Goal: Information Seeking & Learning: Understand process/instructions

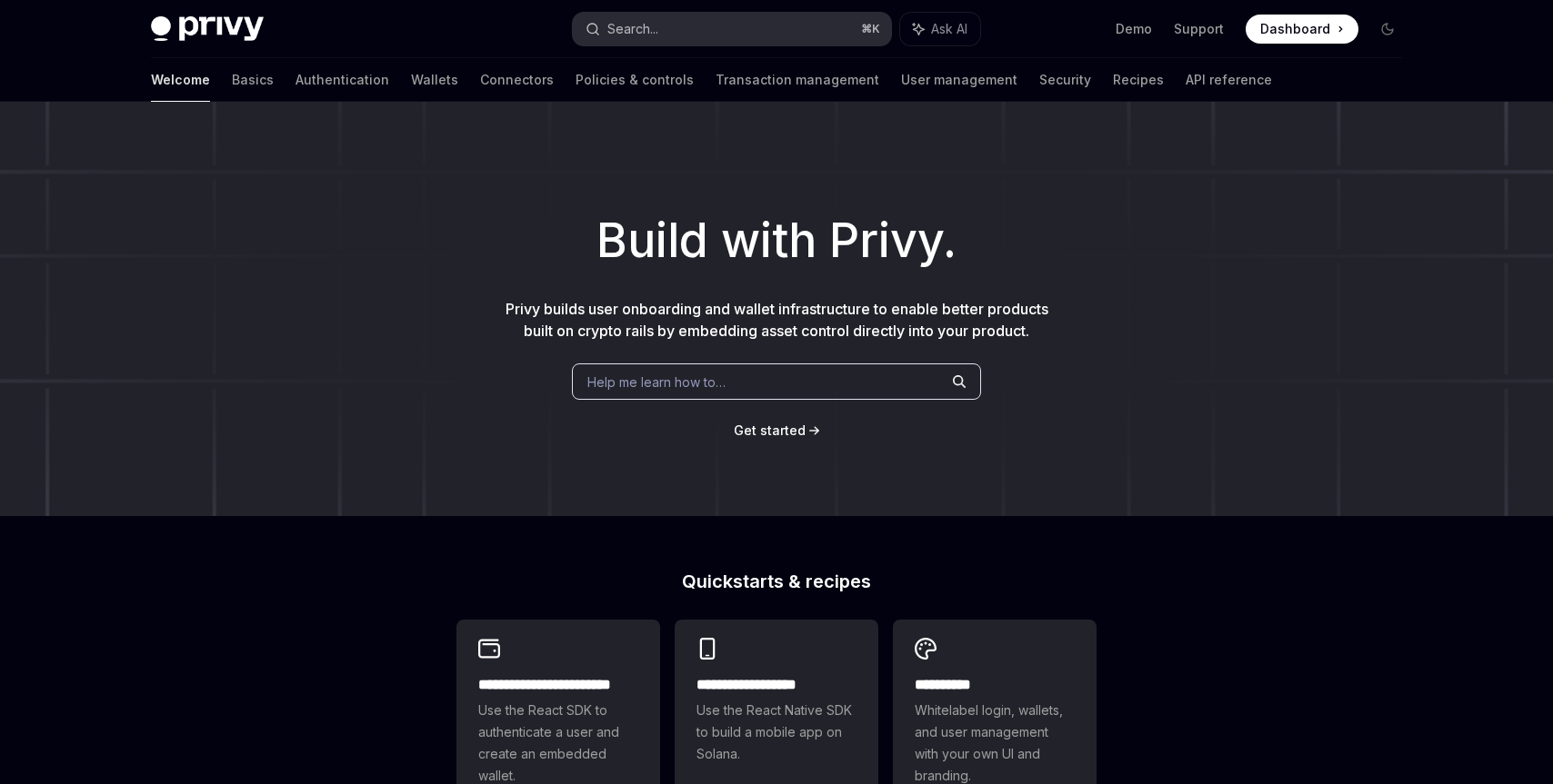
click at [774, 25] on button "Search... ⌘ K" at bounding box center [731, 28] width 318 height 32
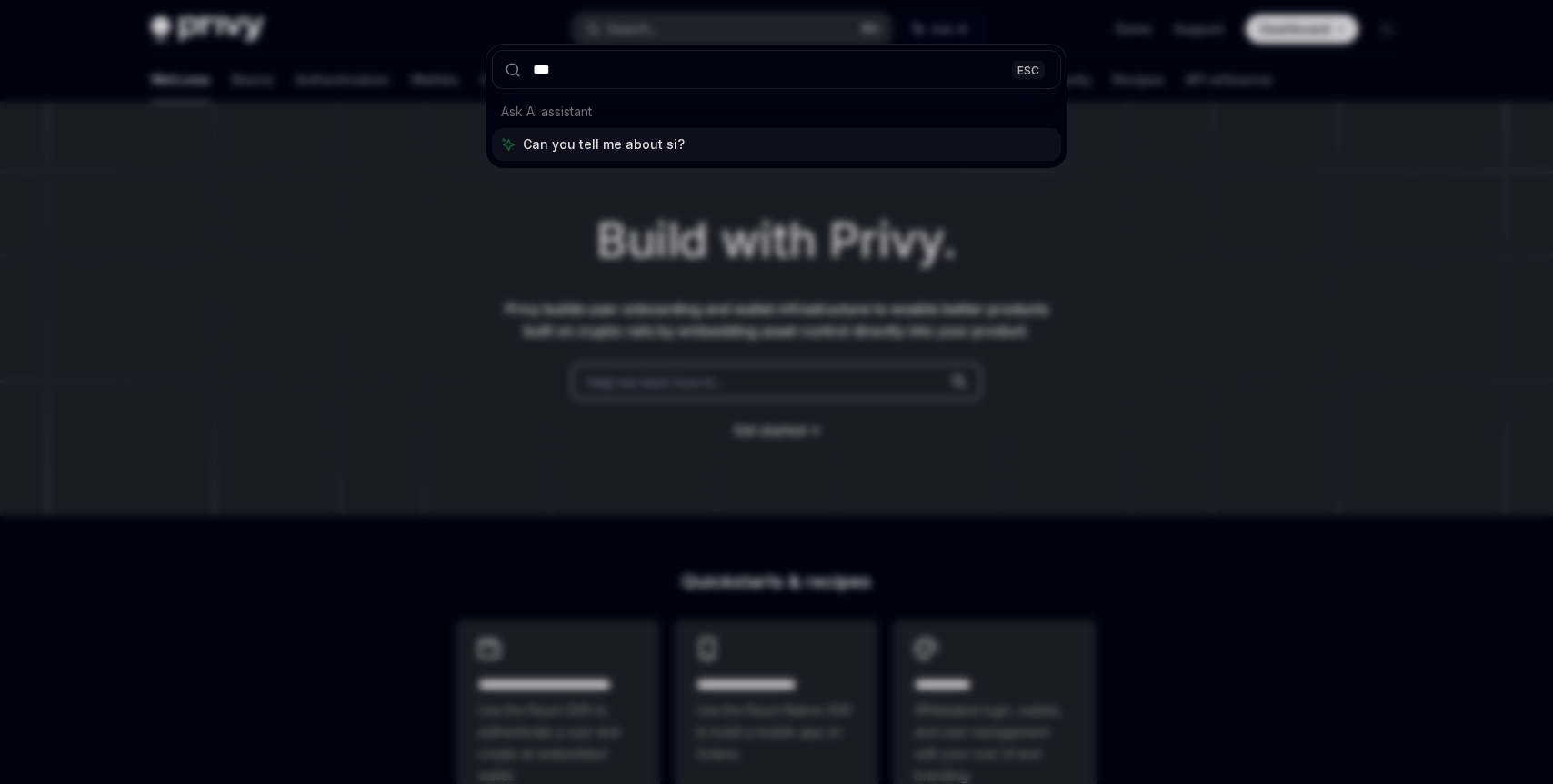
type input "****"
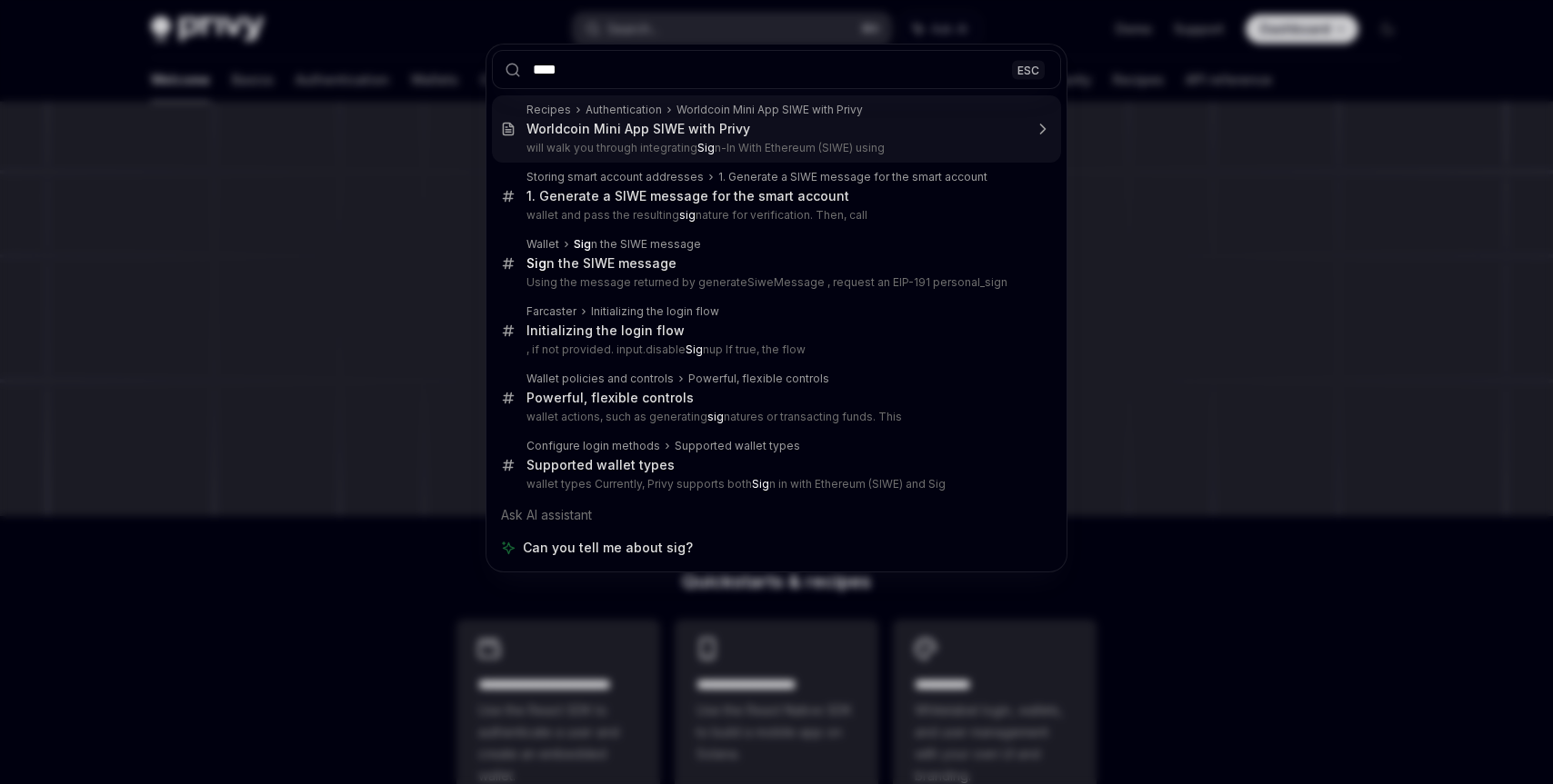
type textarea "*"
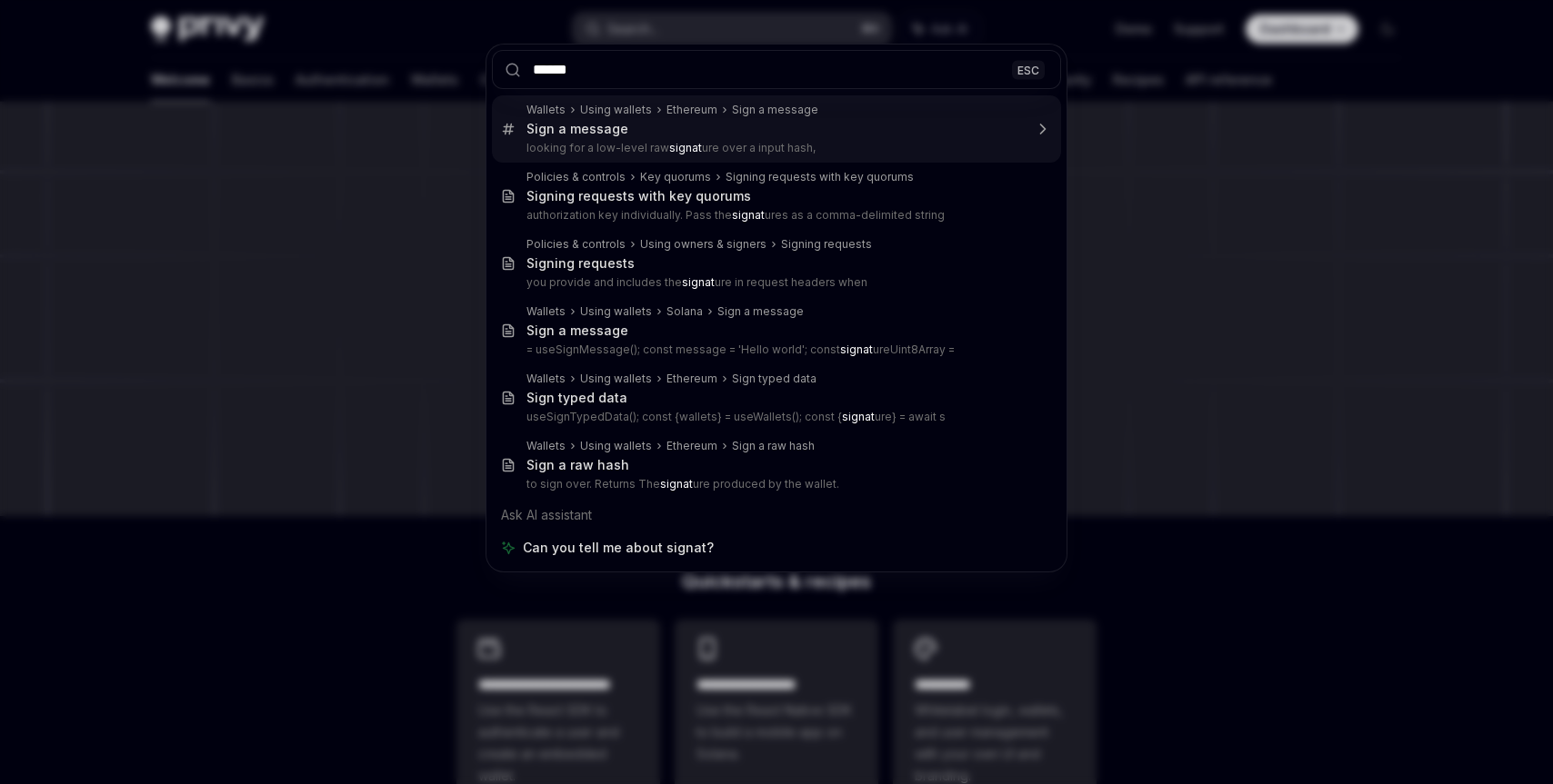
type input "*****"
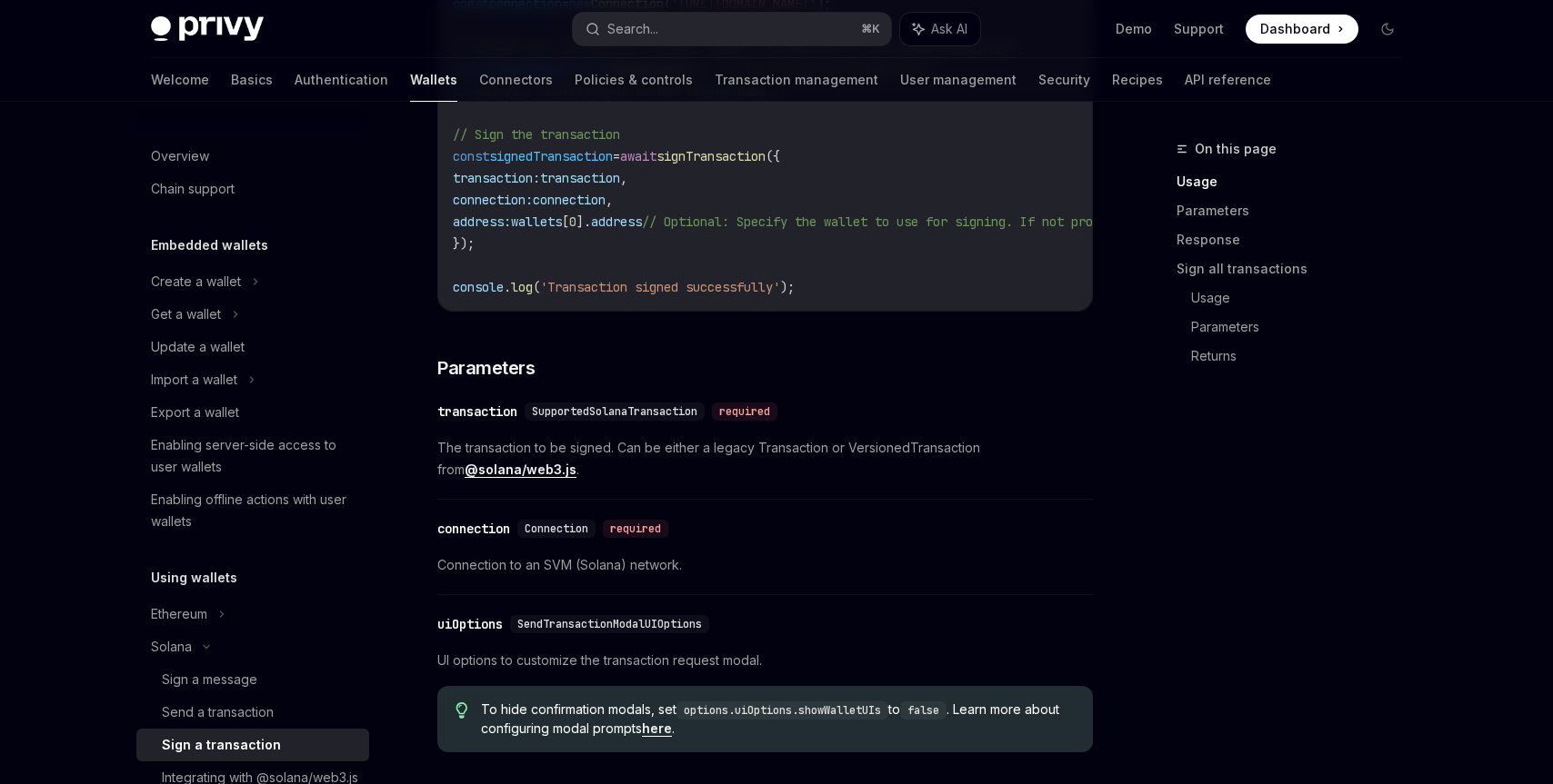
scroll to position [890, 0]
click at [320, 710] on div "Send a transaction" at bounding box center [260, 712] width 196 height 22
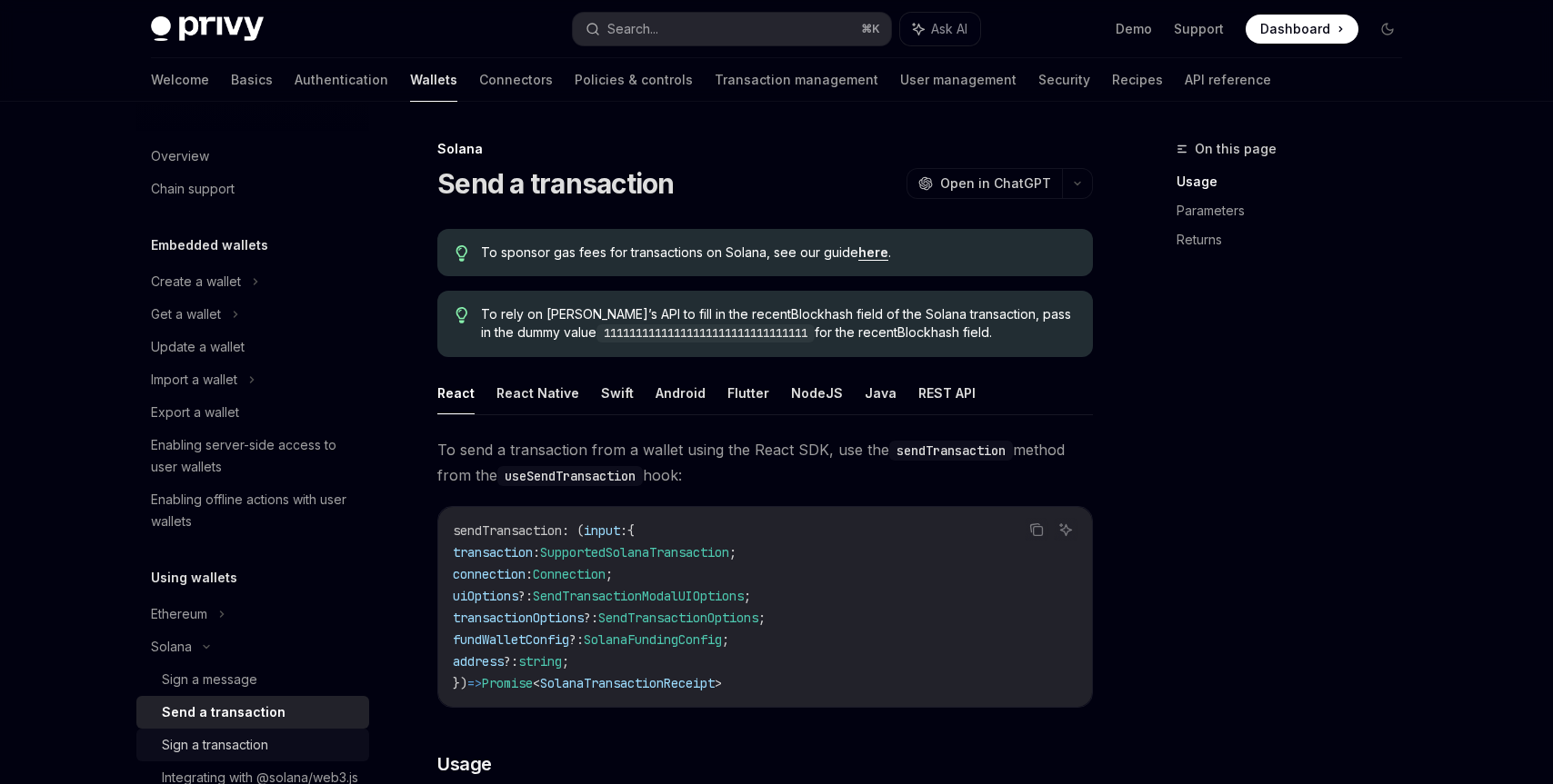
click at [290, 746] on div "Sign a transaction" at bounding box center [260, 745] width 196 height 22
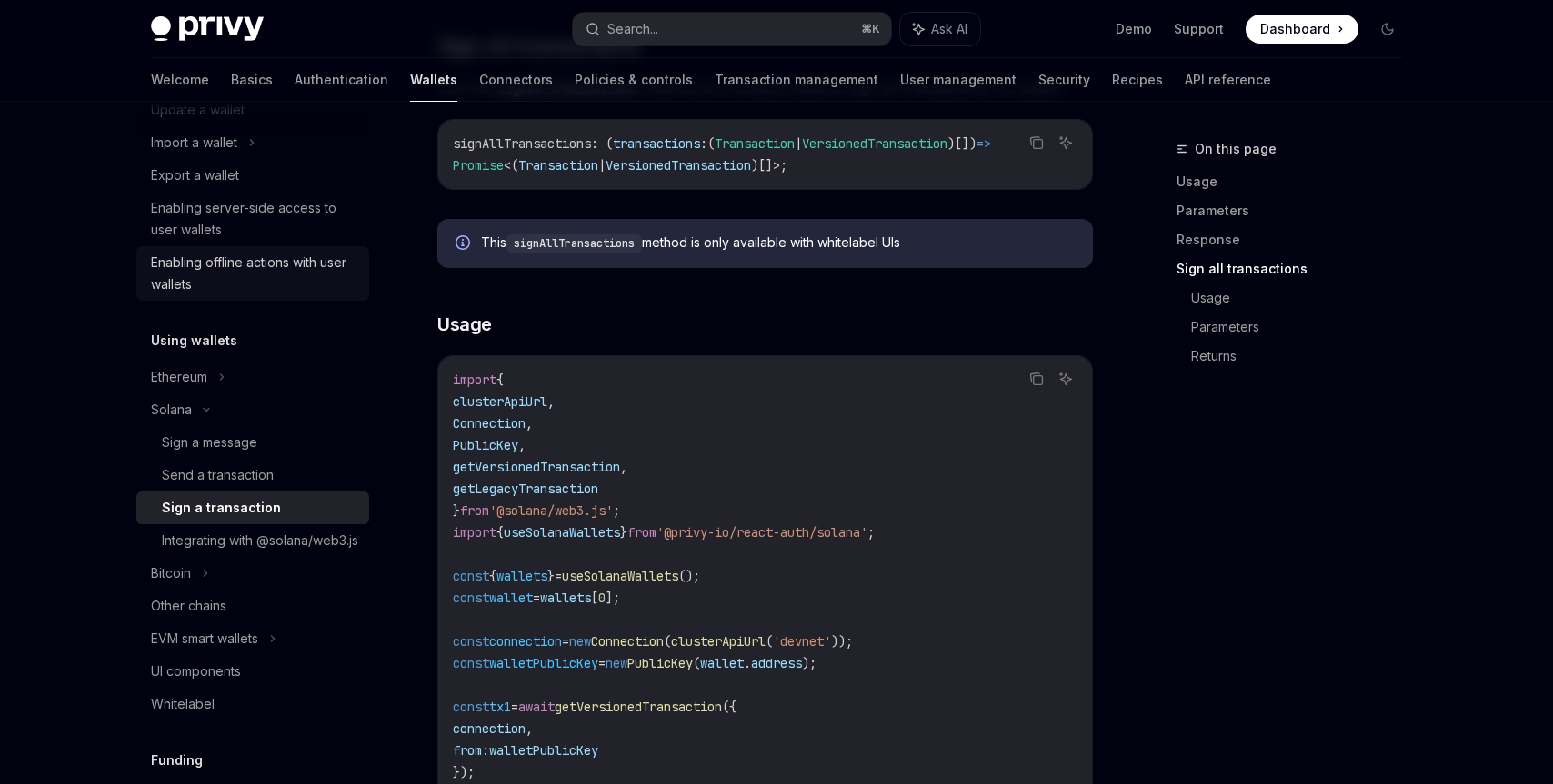
scroll to position [233, 0]
click at [280, 216] on div "Enabling server-side access to user wallets" at bounding box center [254, 222] width 207 height 44
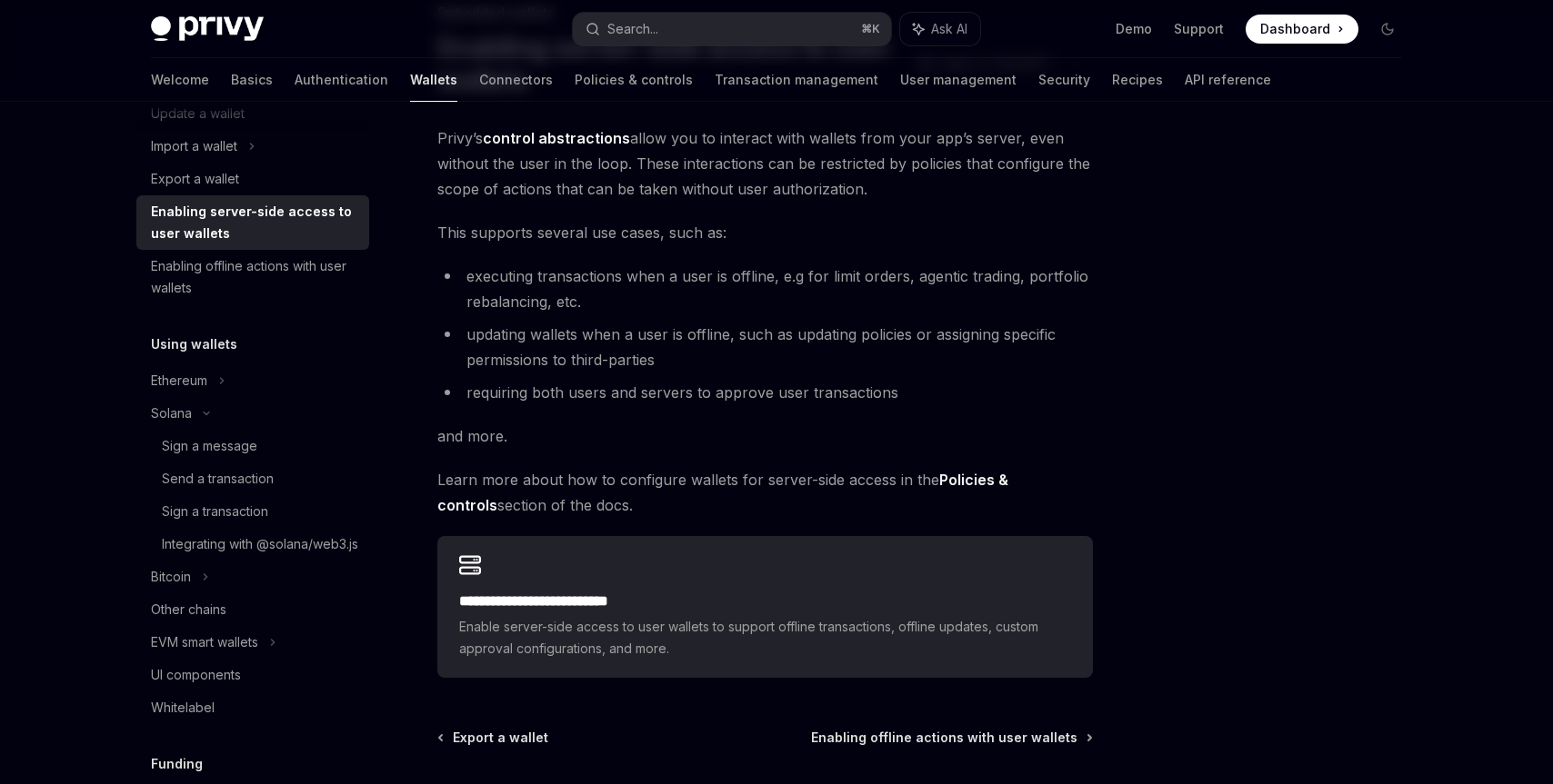
scroll to position [124, 0]
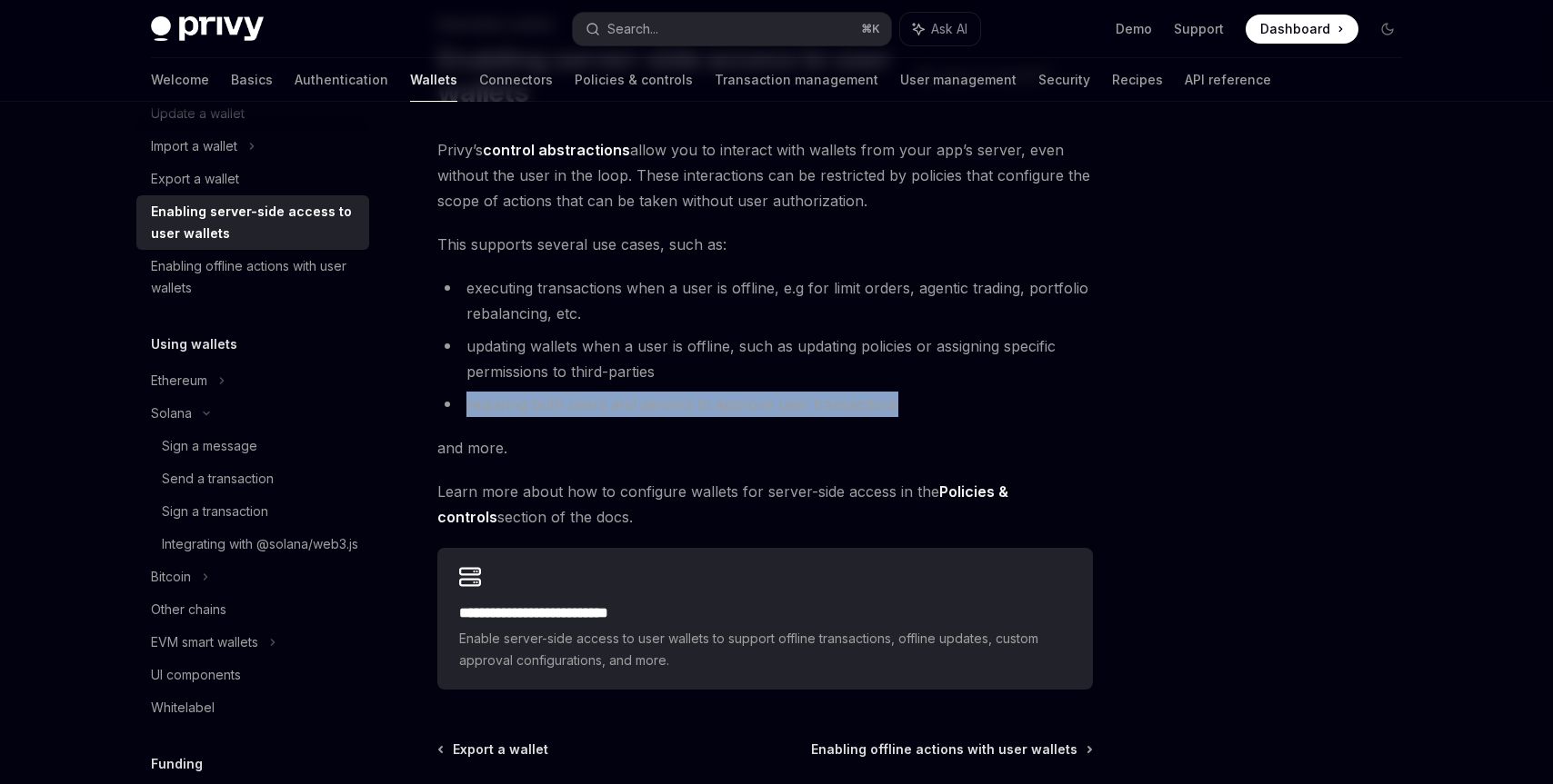
drag, startPoint x: 935, startPoint y: 398, endPoint x: 783, endPoint y: 380, distance: 153.1
click at [783, 380] on ul "executing transactions when a user is offline, e.g for limit orders, agentic tr…" at bounding box center [765, 346] width 655 height 142
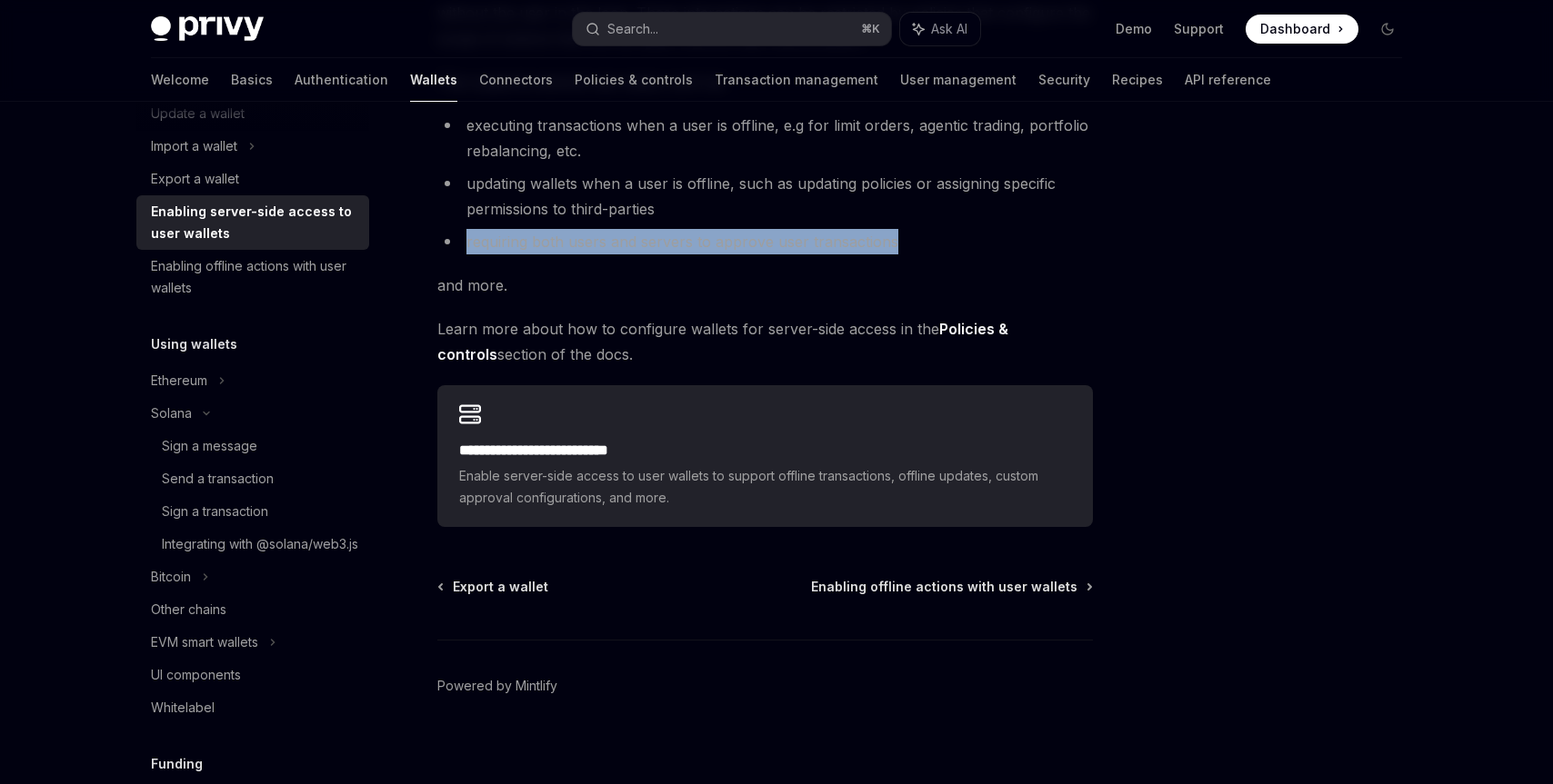
scroll to position [300, 0]
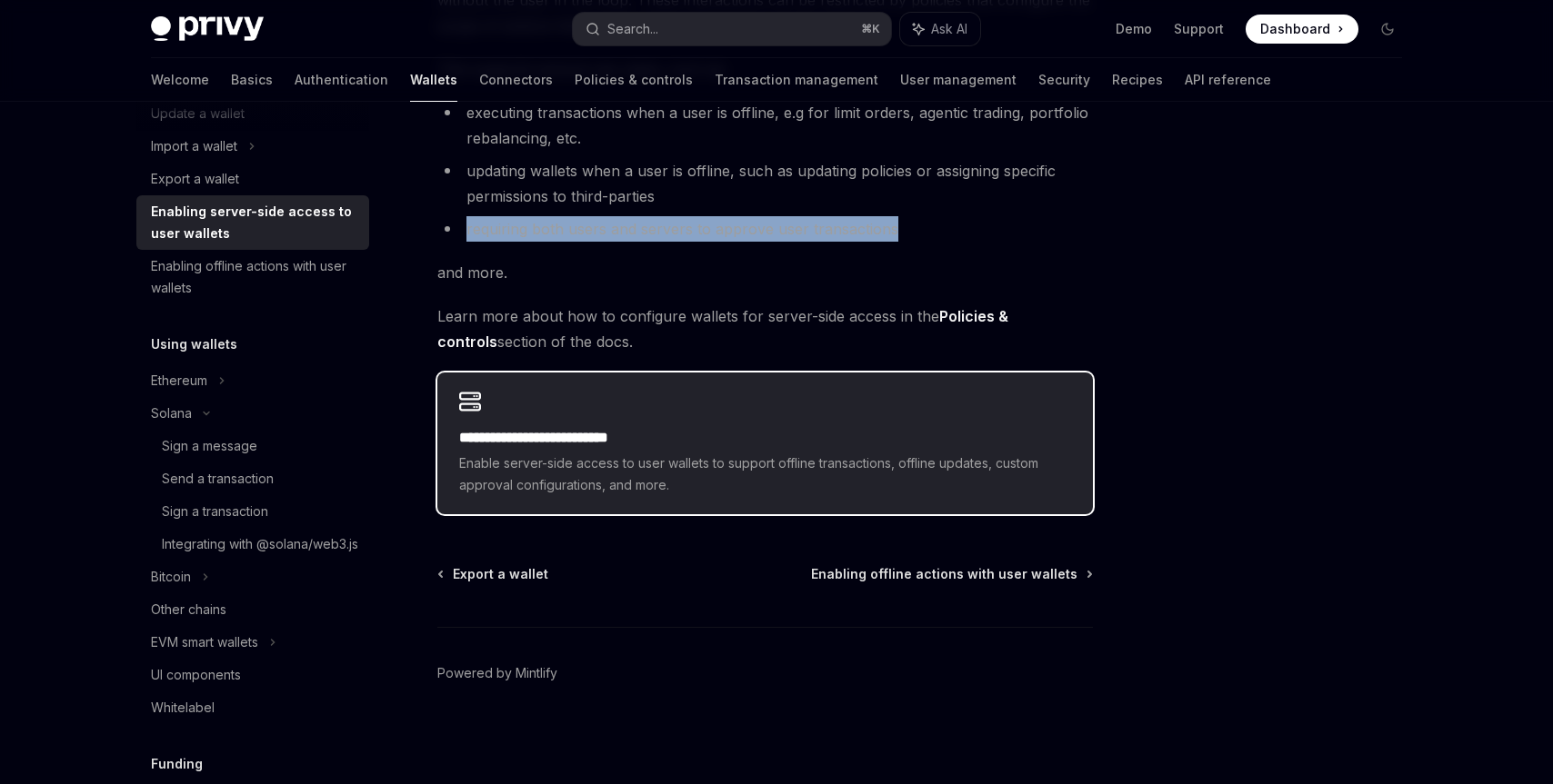
click at [782, 438] on h2 "**********" at bounding box center [765, 438] width 612 height 22
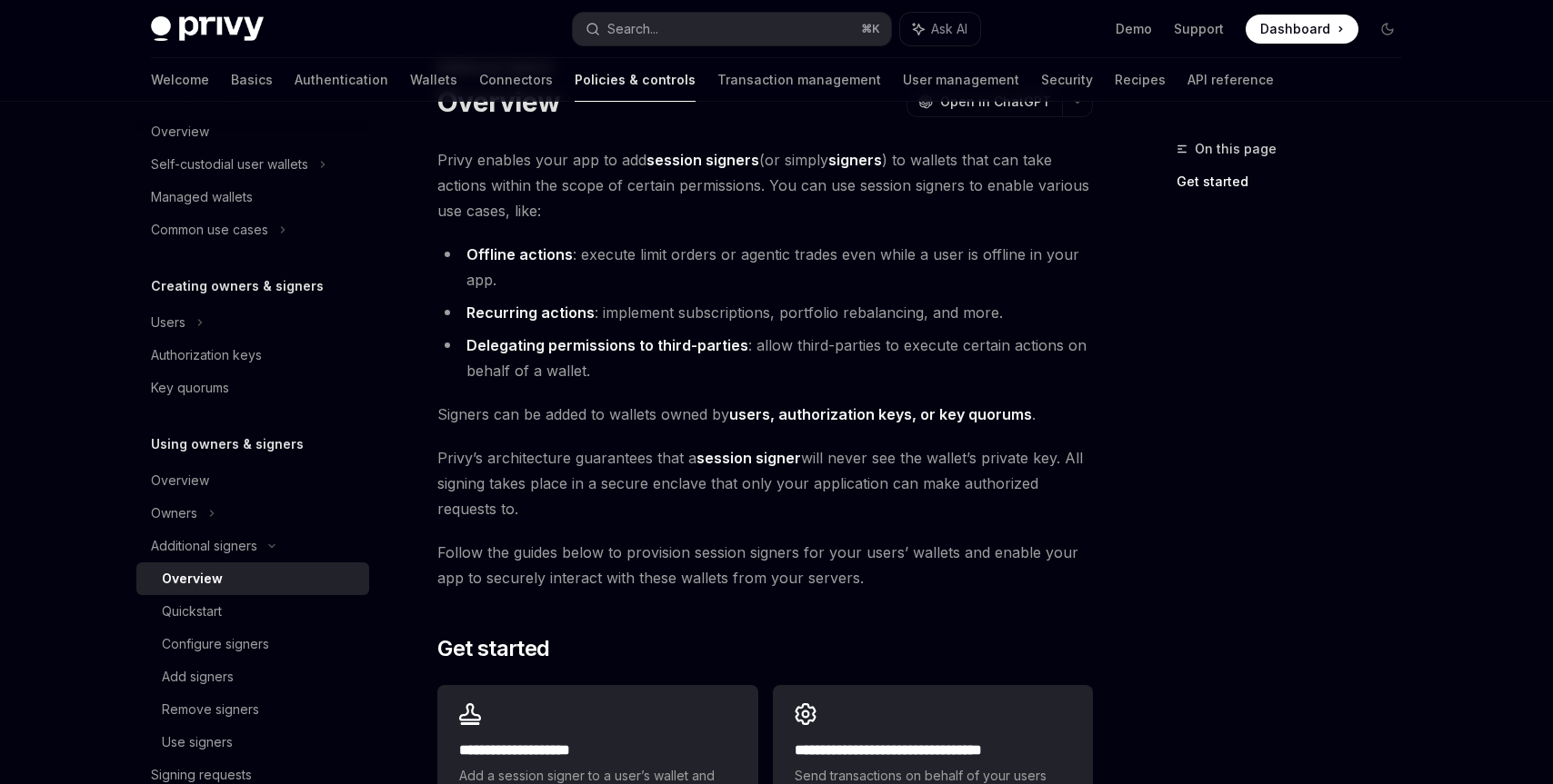
scroll to position [89, 0]
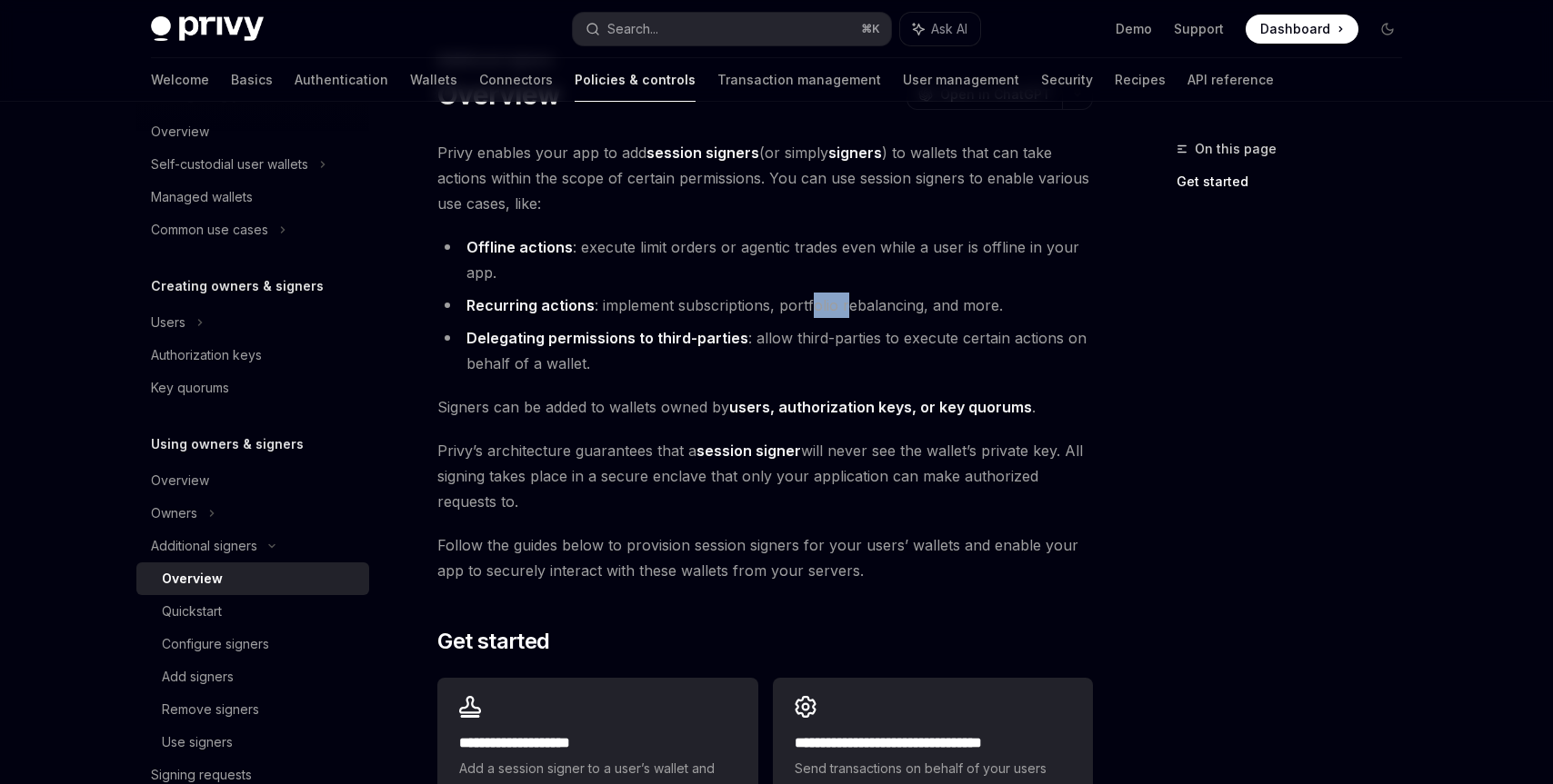
drag, startPoint x: 845, startPoint y: 314, endPoint x: 805, endPoint y: 300, distance: 42.4
click at [805, 300] on li "Recurring actions : implement subscriptions, portfolio rebalancing, and more." at bounding box center [765, 306] width 655 height 25
click at [796, 300] on li "Recurring actions : implement subscriptions, portfolio rebalancing, and more." at bounding box center [765, 306] width 655 height 25
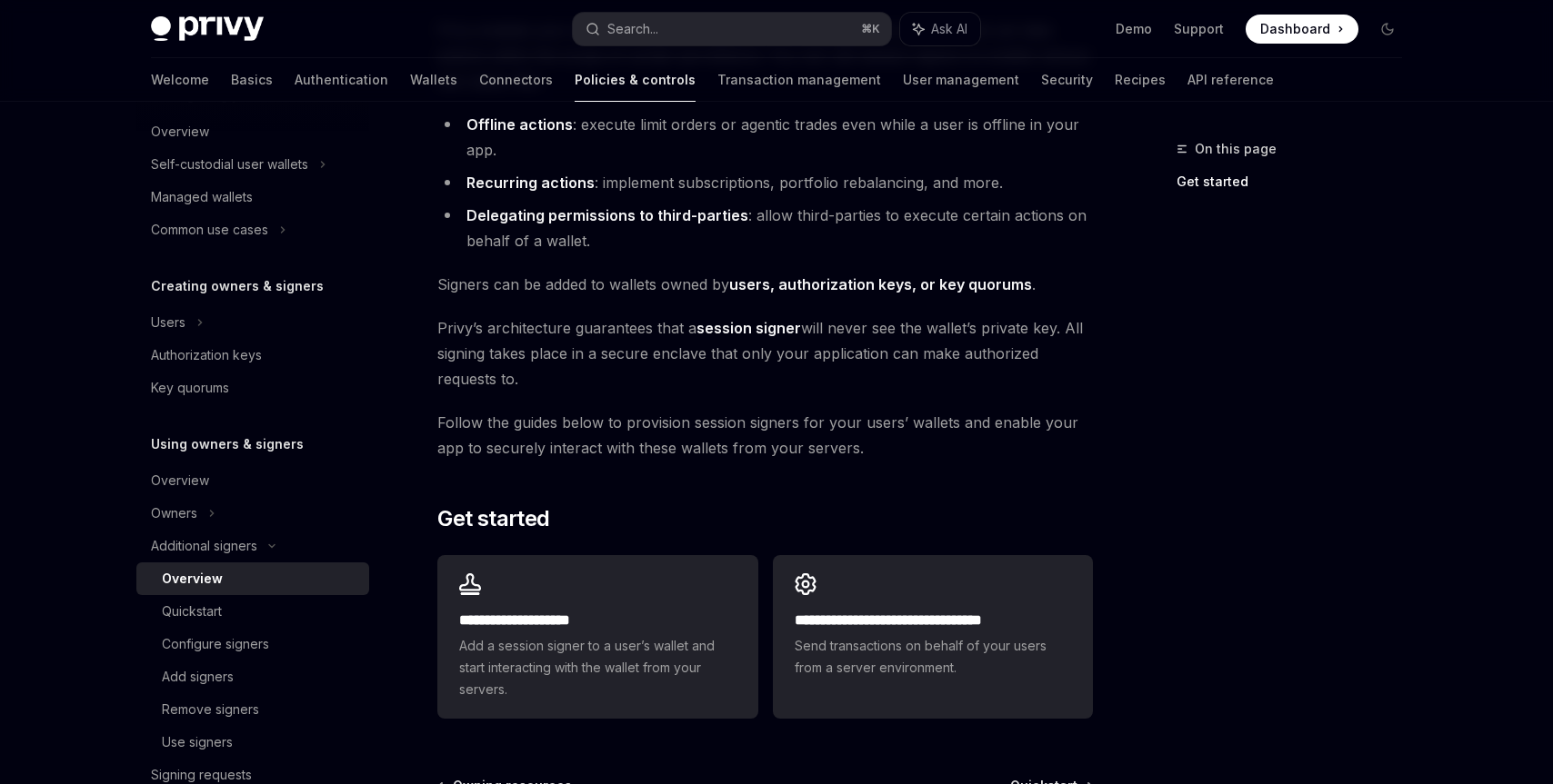
scroll to position [224, 0]
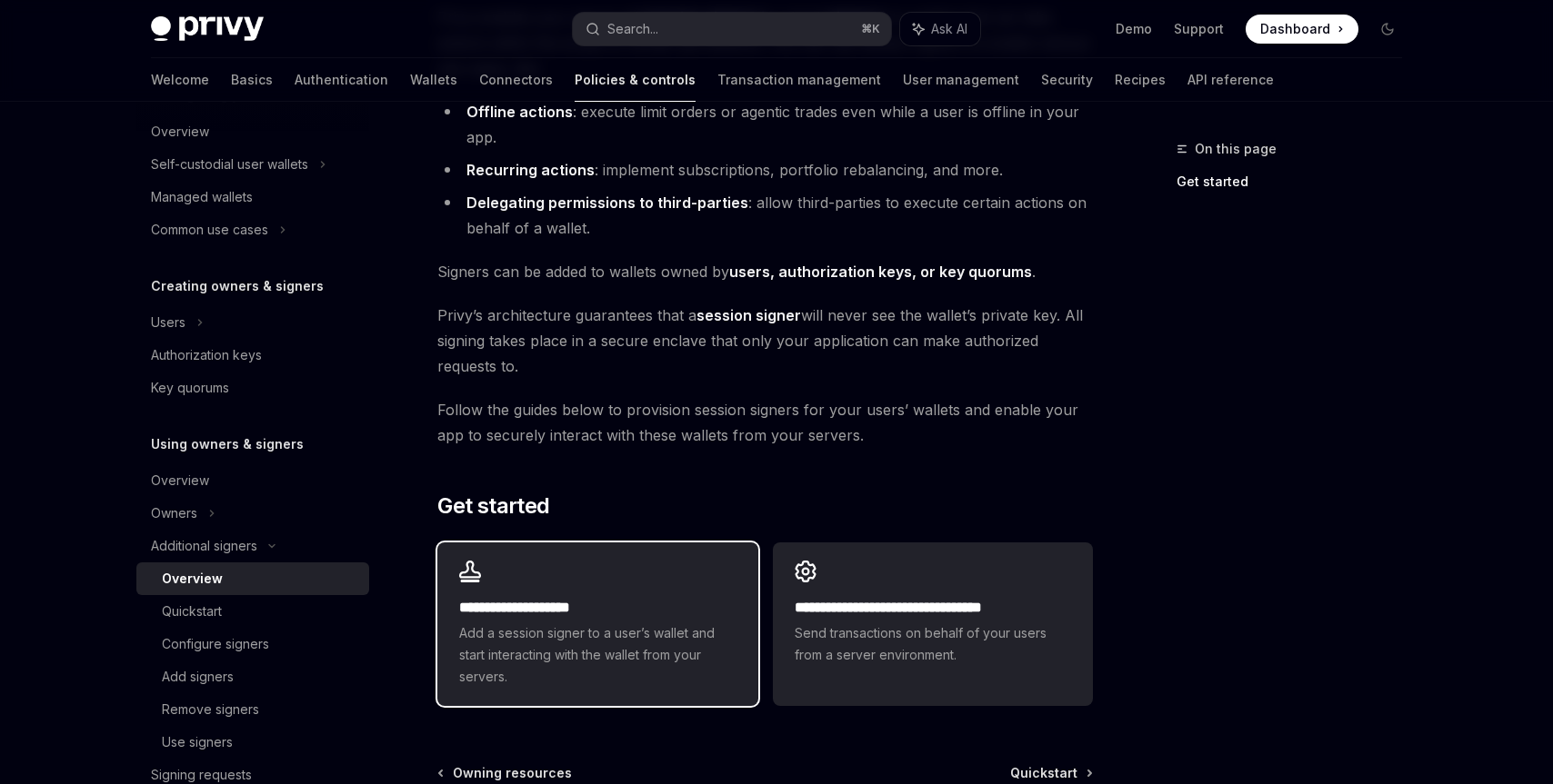
click at [705, 628] on span "Add a session signer to a user’s wallet and start interacting with the wallet f…" at bounding box center [597, 655] width 276 height 66
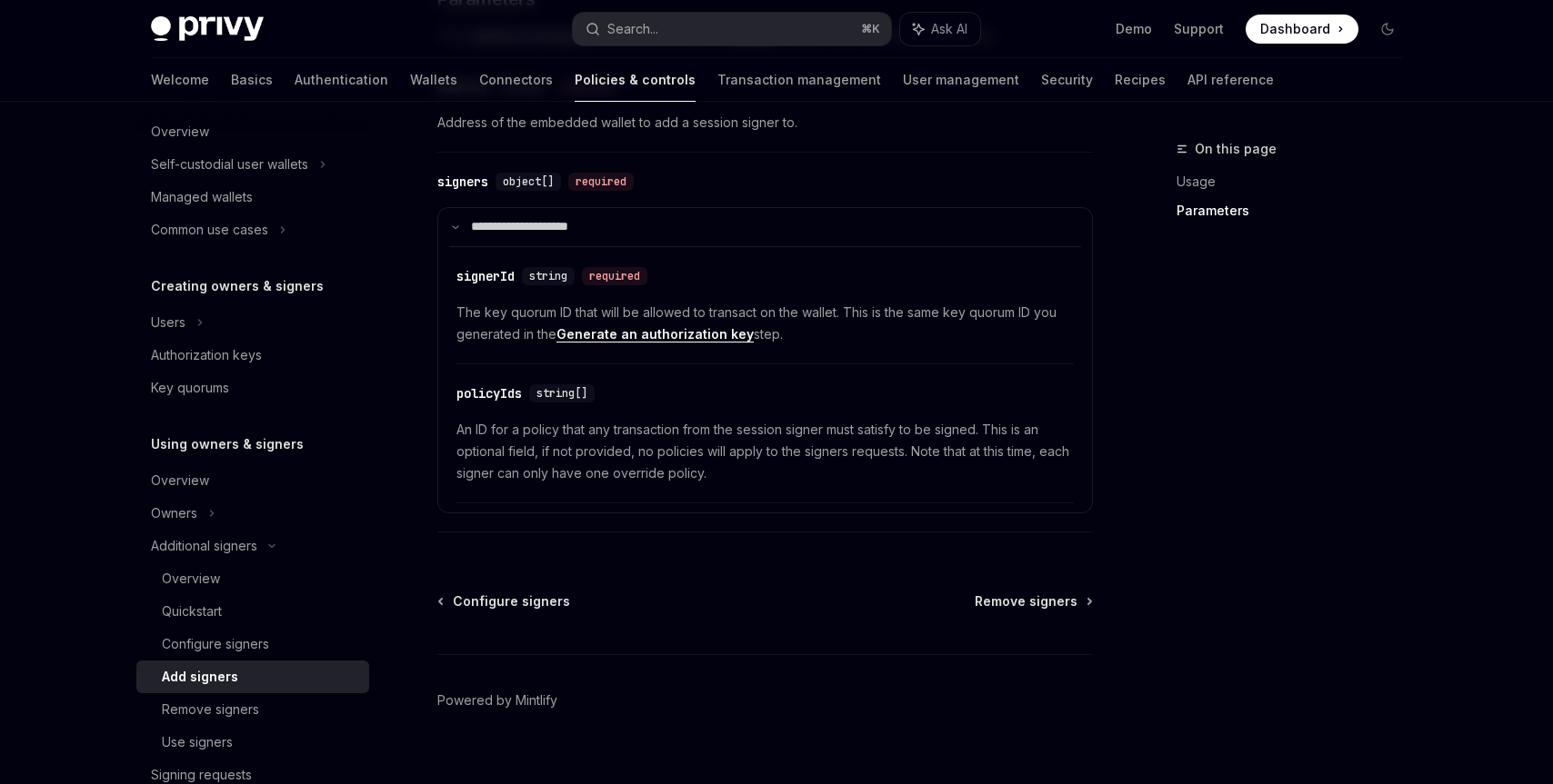
scroll to position [845, 0]
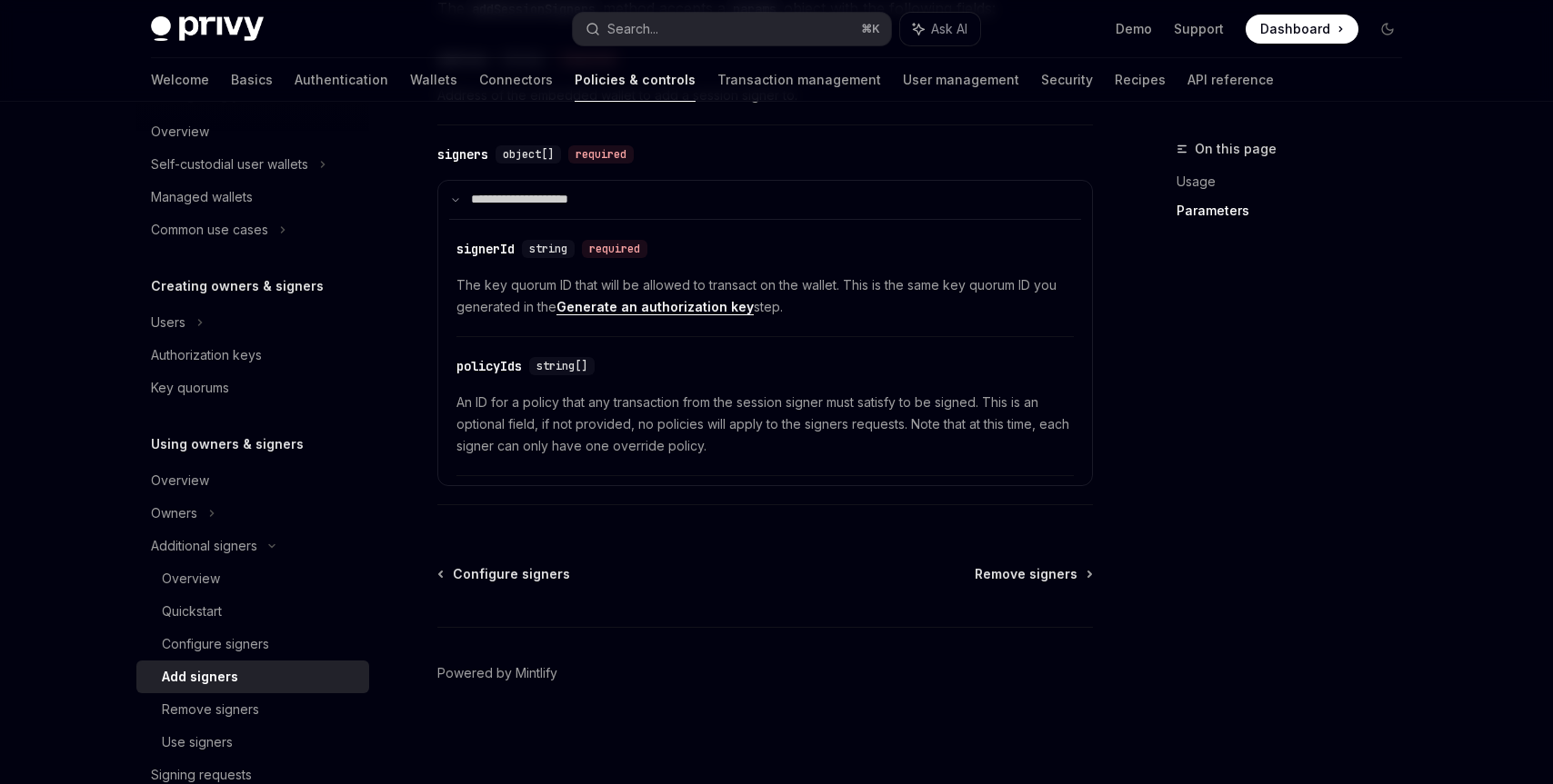
click at [695, 318] on span "The key quorum ID that will be allowed to transact on the wallet. This is the s…" at bounding box center [765, 296] width 618 height 44
click at [705, 306] on link "Generate an authorization key" at bounding box center [654, 307] width 197 height 17
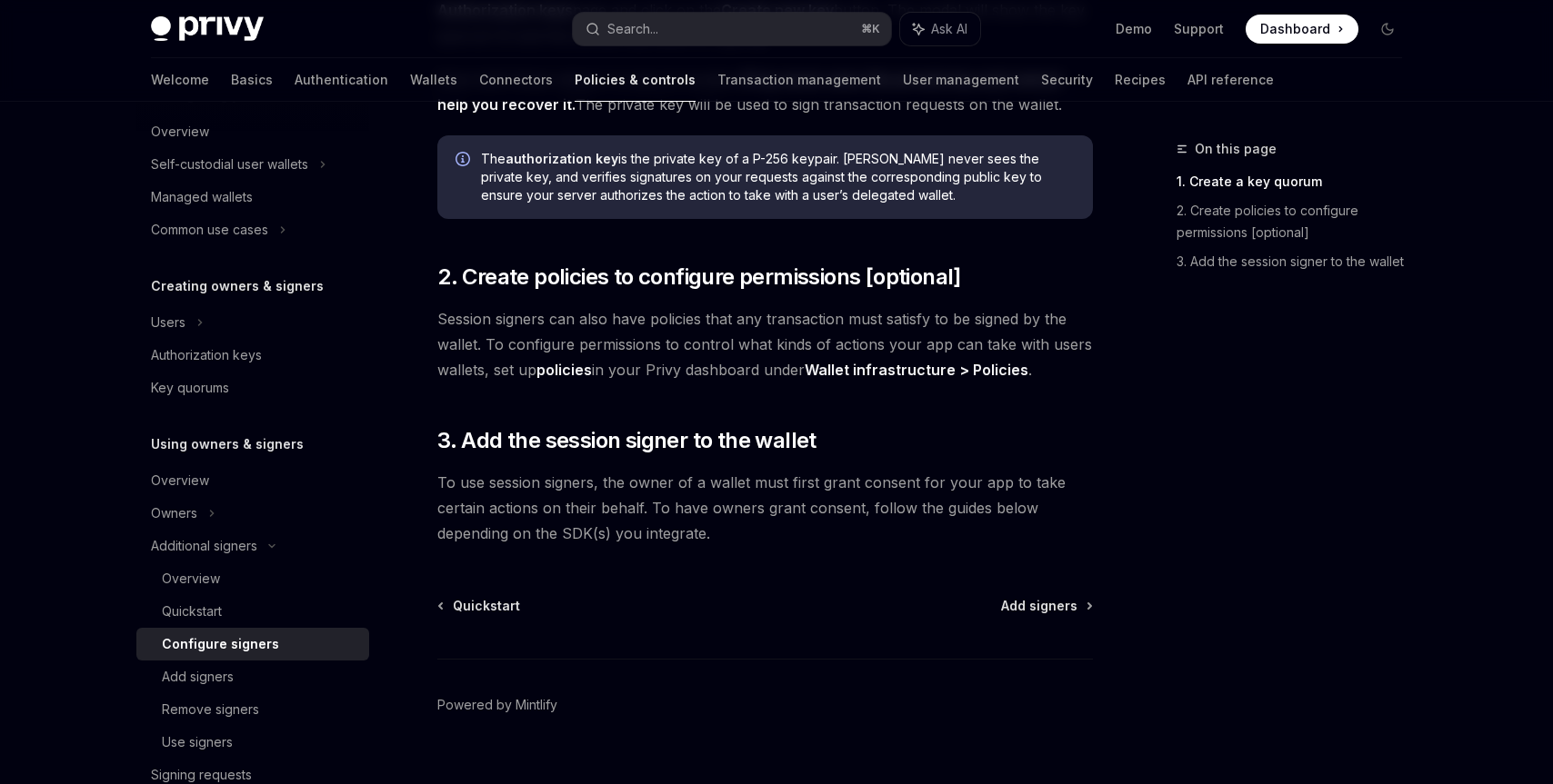
scroll to position [540, 0]
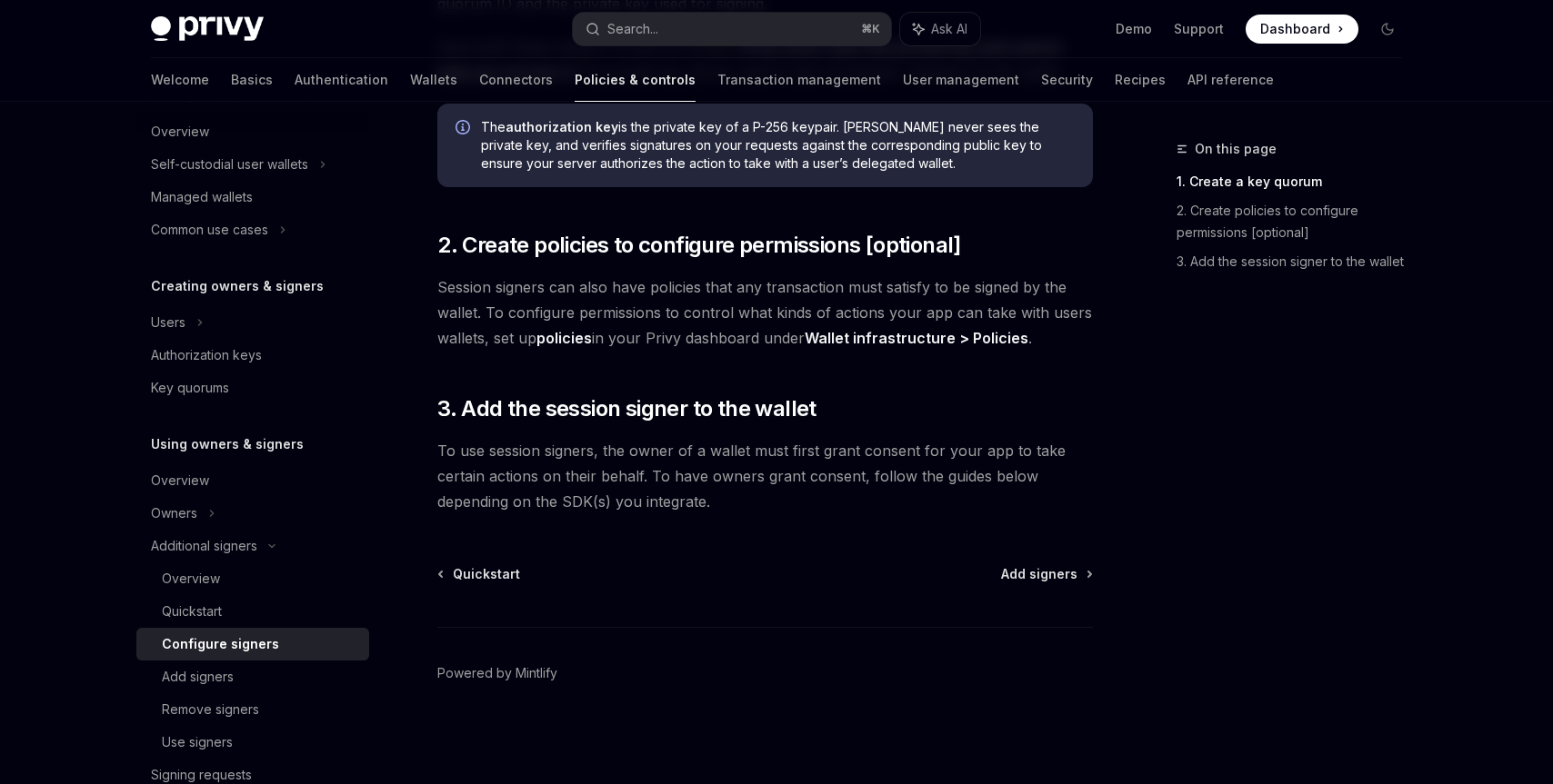
click at [1055, 586] on div "Quickstart Add signers Powered by [PERSON_NAME]" at bounding box center [765, 674] width 655 height 219
click at [1057, 577] on span "Add signers" at bounding box center [1039, 574] width 76 height 19
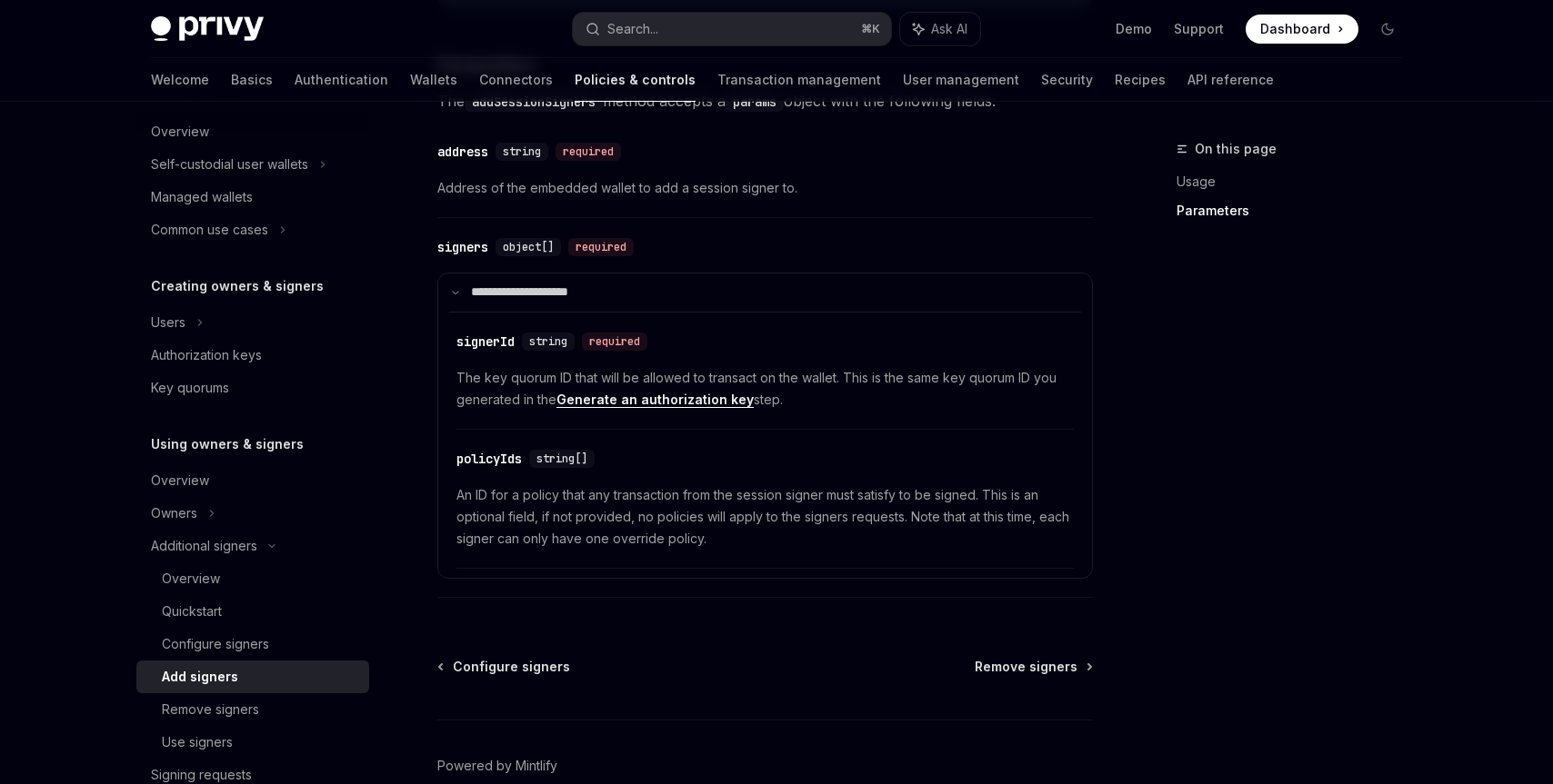
scroll to position [755, 0]
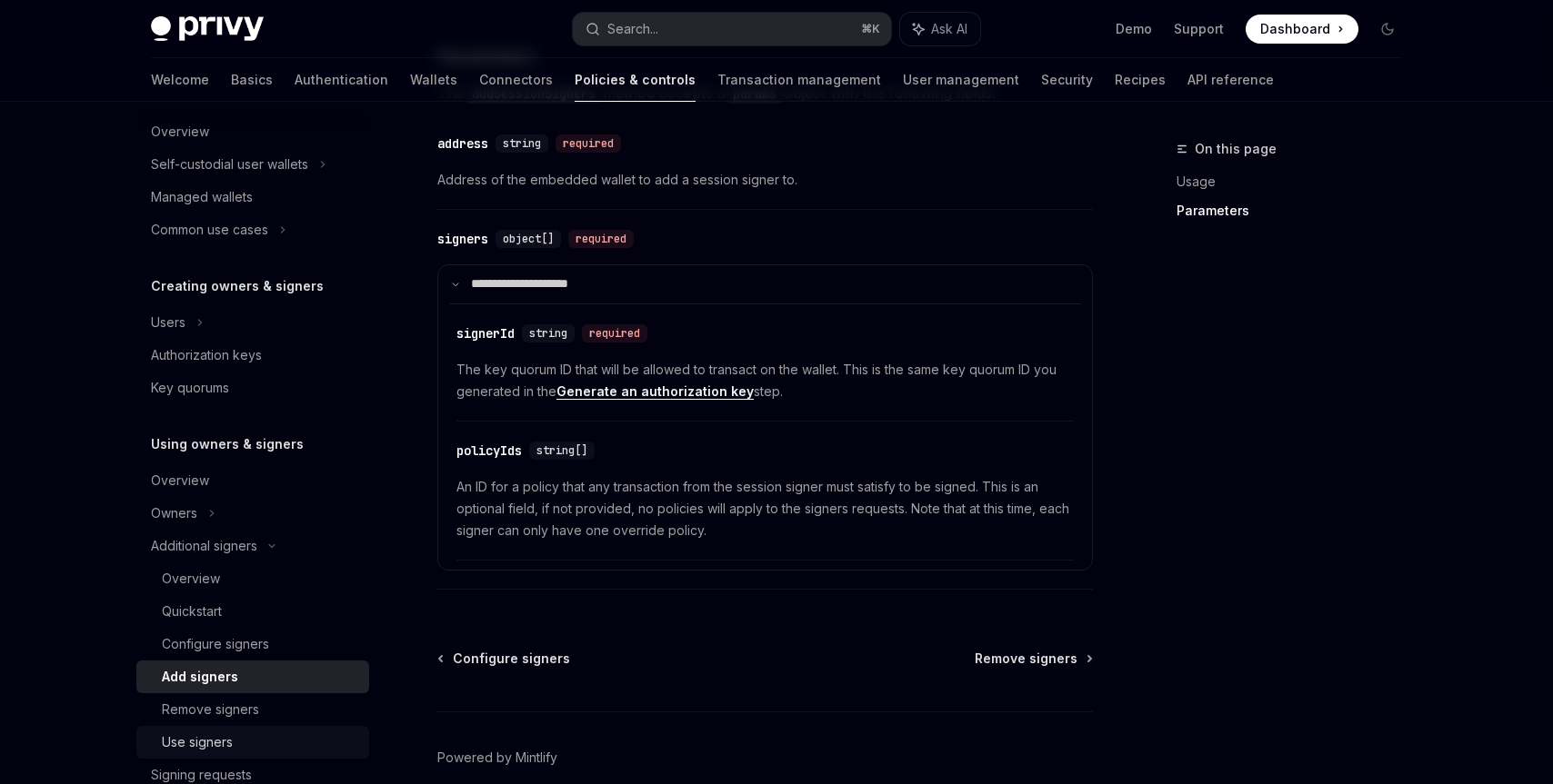
click at [245, 735] on div "Use signers" at bounding box center [260, 742] width 196 height 22
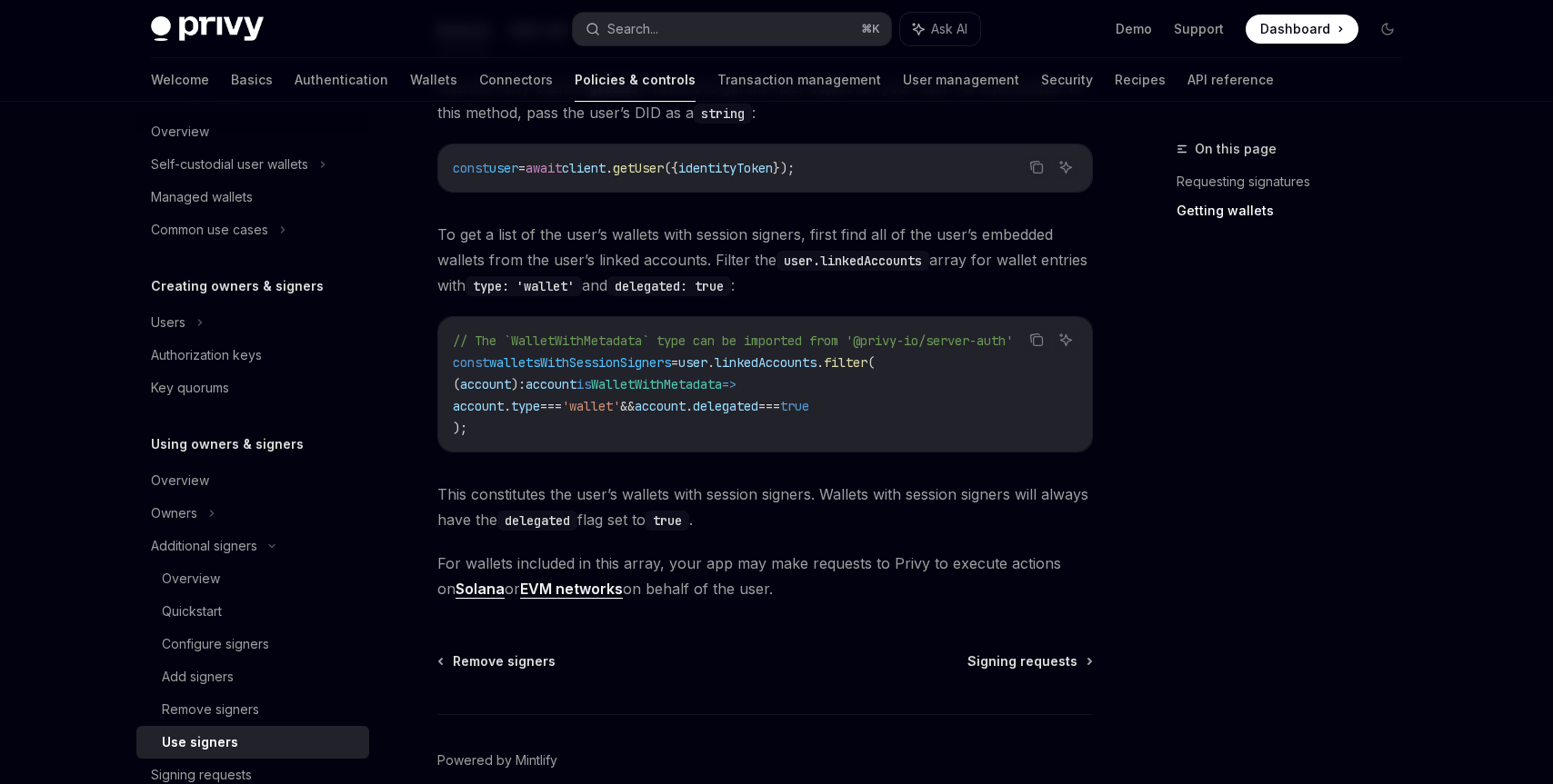
scroll to position [892, 0]
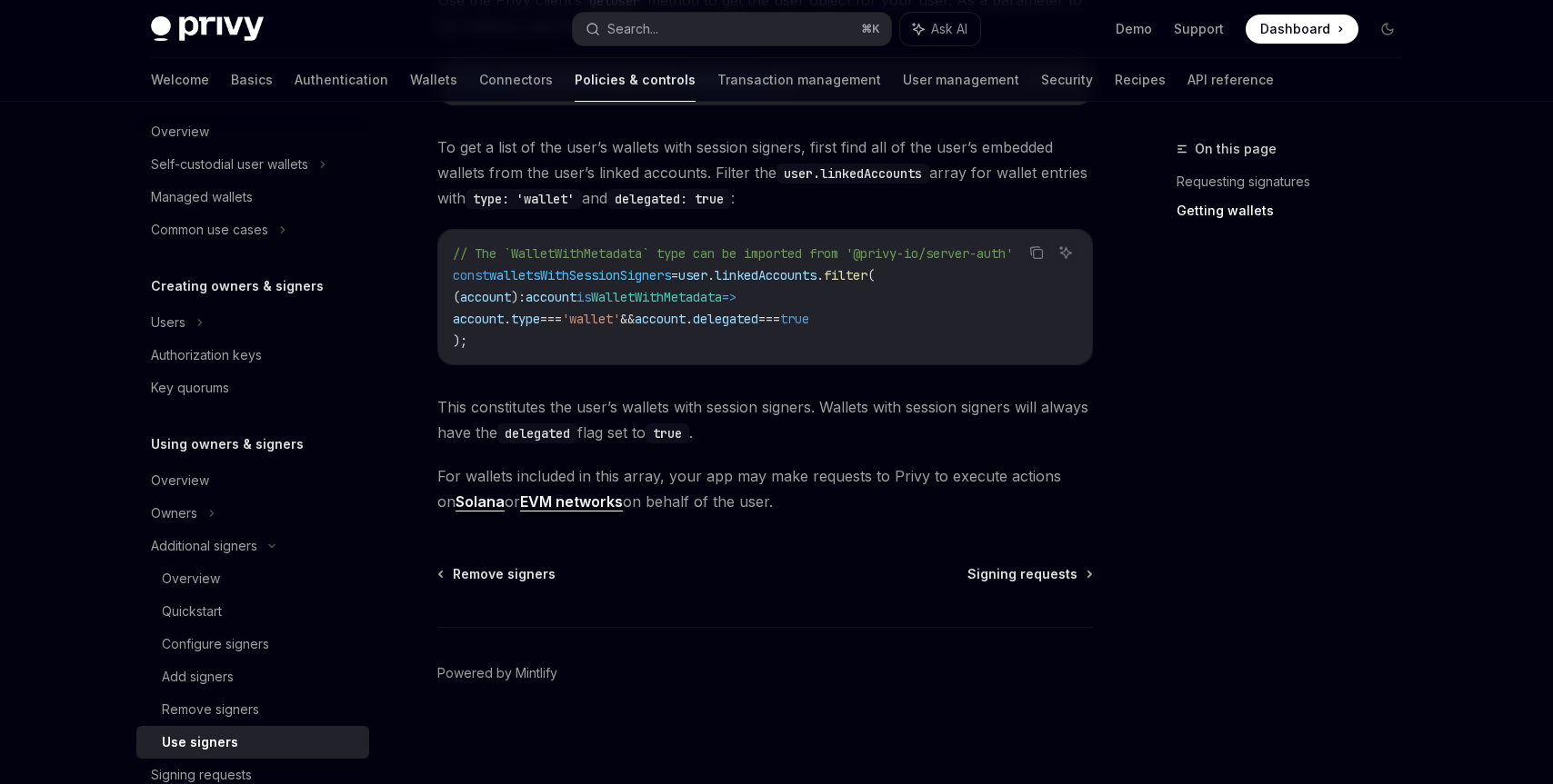
click at [1063, 586] on div "Remove signers Signing requests Powered by [PERSON_NAME]" at bounding box center [765, 674] width 655 height 219
click at [1067, 576] on span "Signing requests" at bounding box center [1022, 574] width 110 height 19
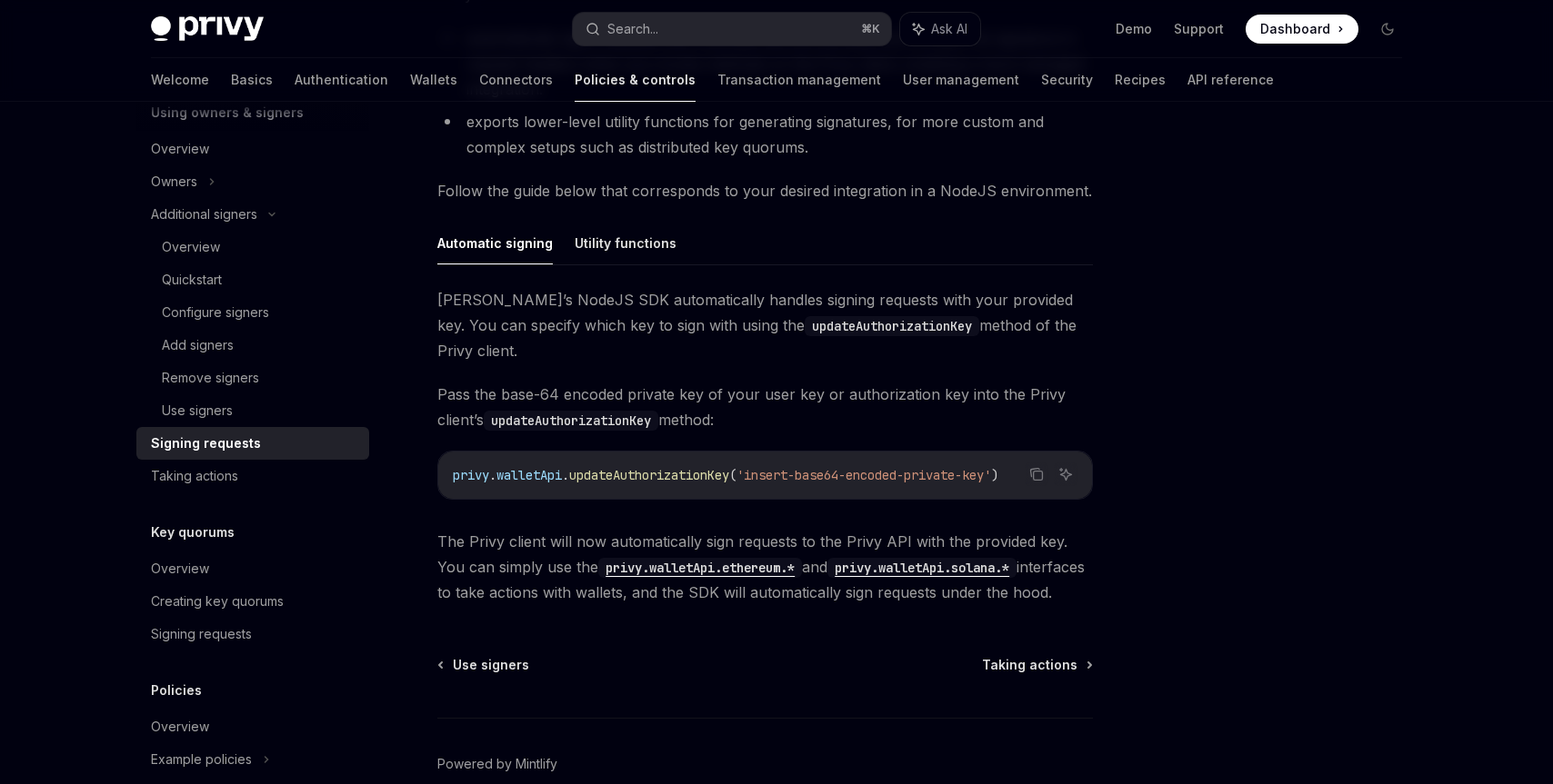
scroll to position [463, 0]
click at [1047, 655] on span "Taking actions" at bounding box center [1028, 663] width 95 height 19
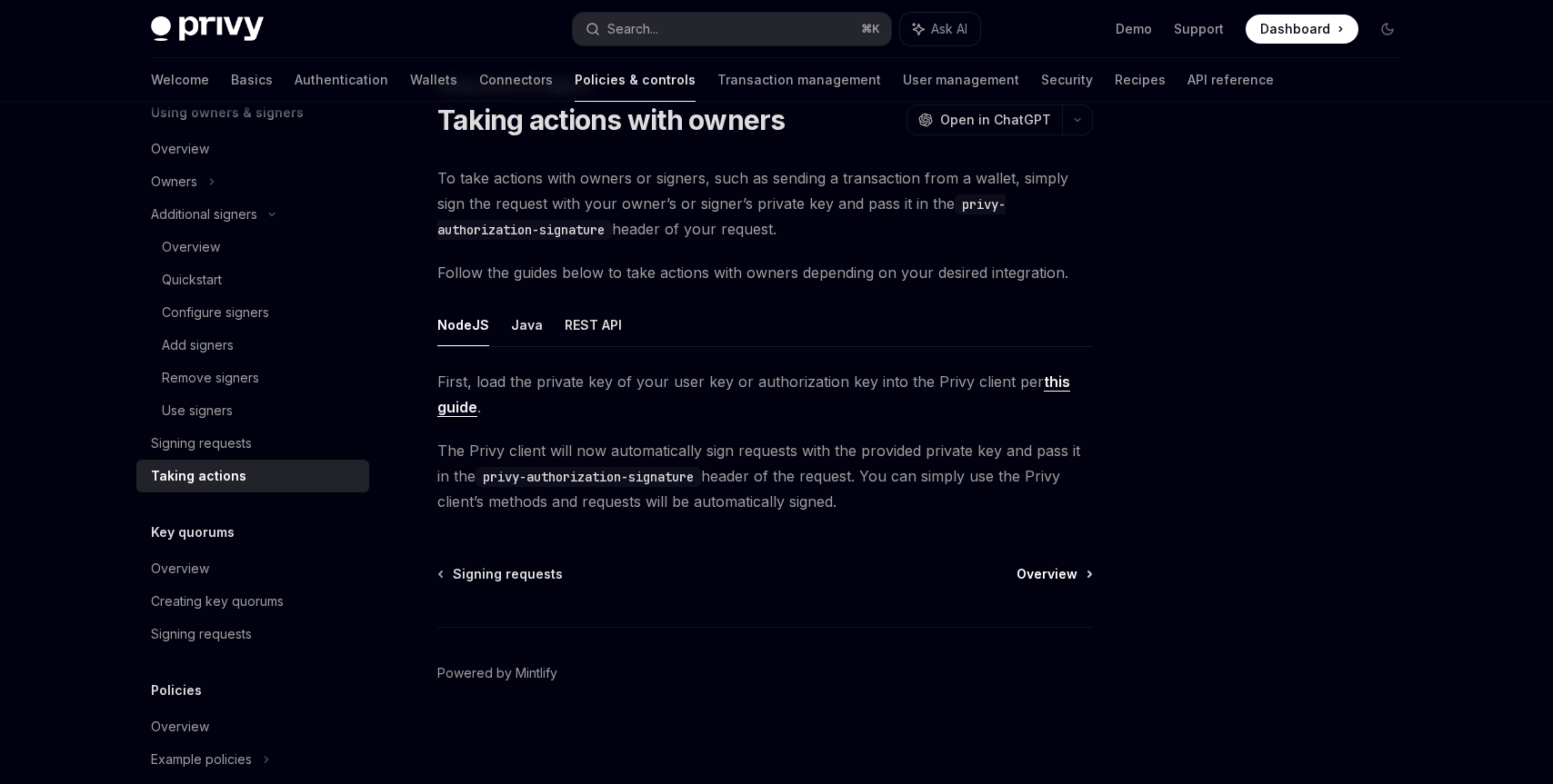
click at [1041, 575] on span "Overview" at bounding box center [1047, 574] width 61 height 19
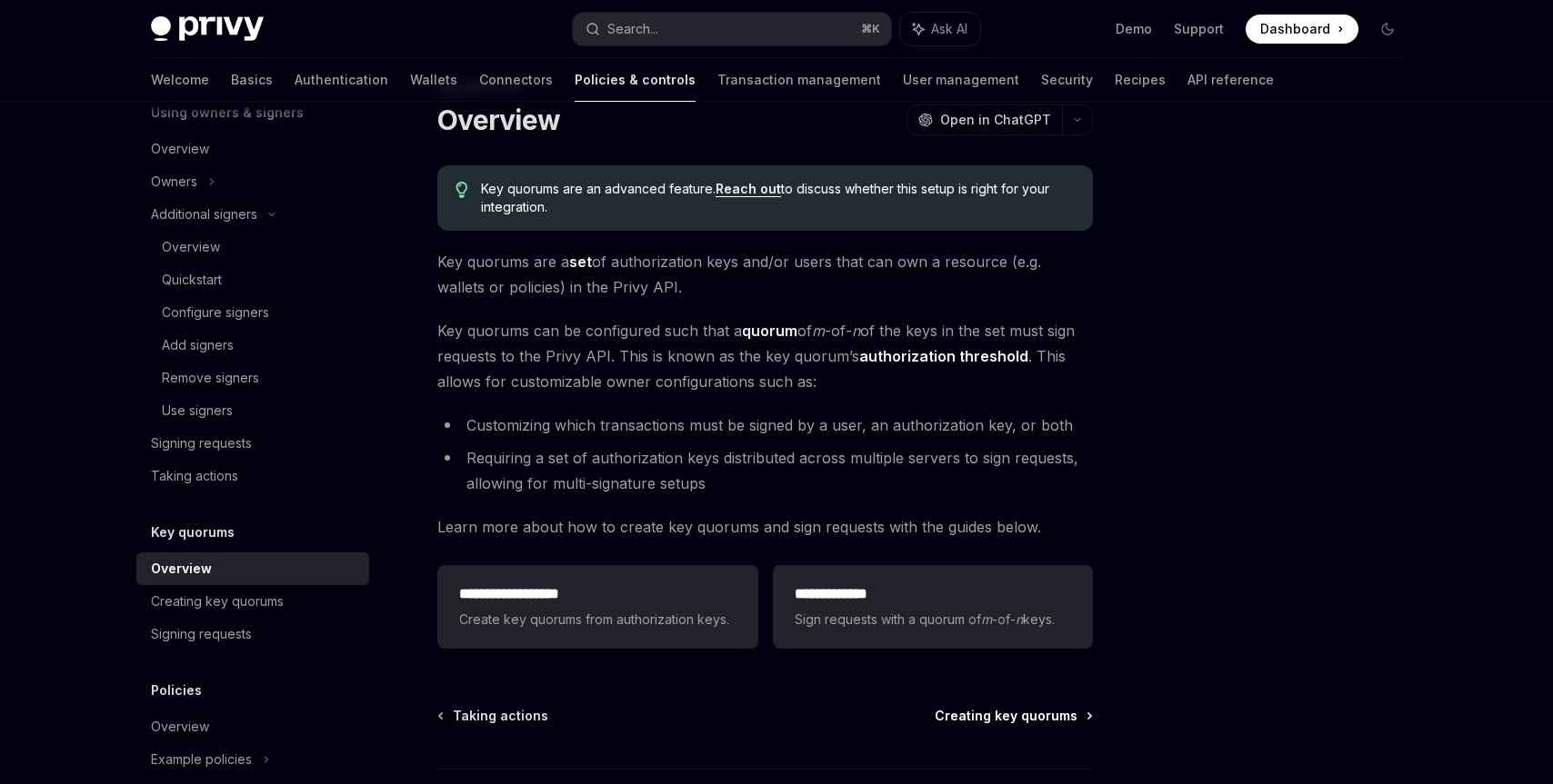
click at [990, 717] on span "Creating key quorums" at bounding box center [1006, 715] width 143 height 19
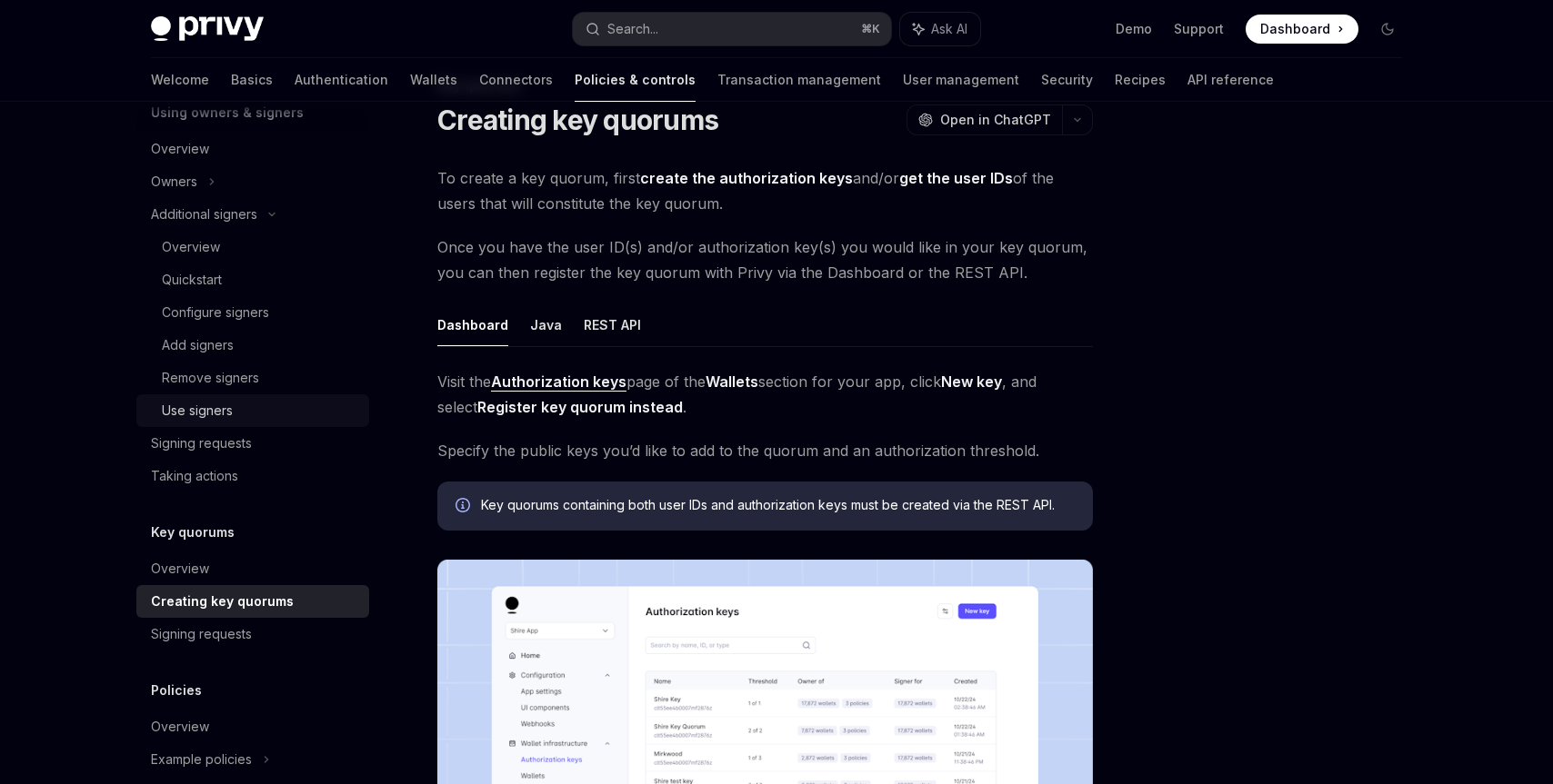
click at [252, 404] on div "Use signers" at bounding box center [260, 411] width 196 height 22
type textarea "*"
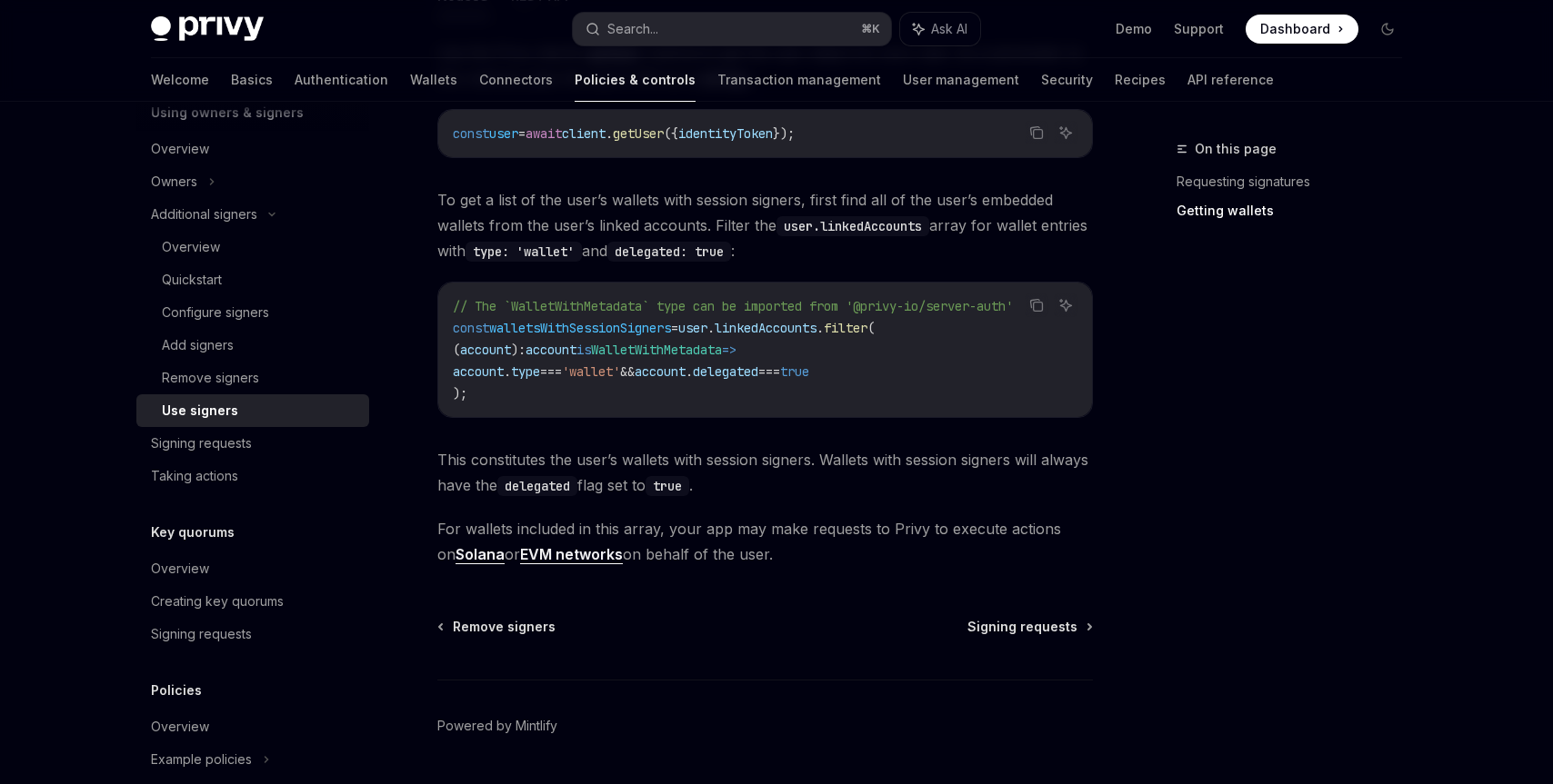
scroll to position [892, 0]
